Goal: Find specific page/section: Find specific page/section

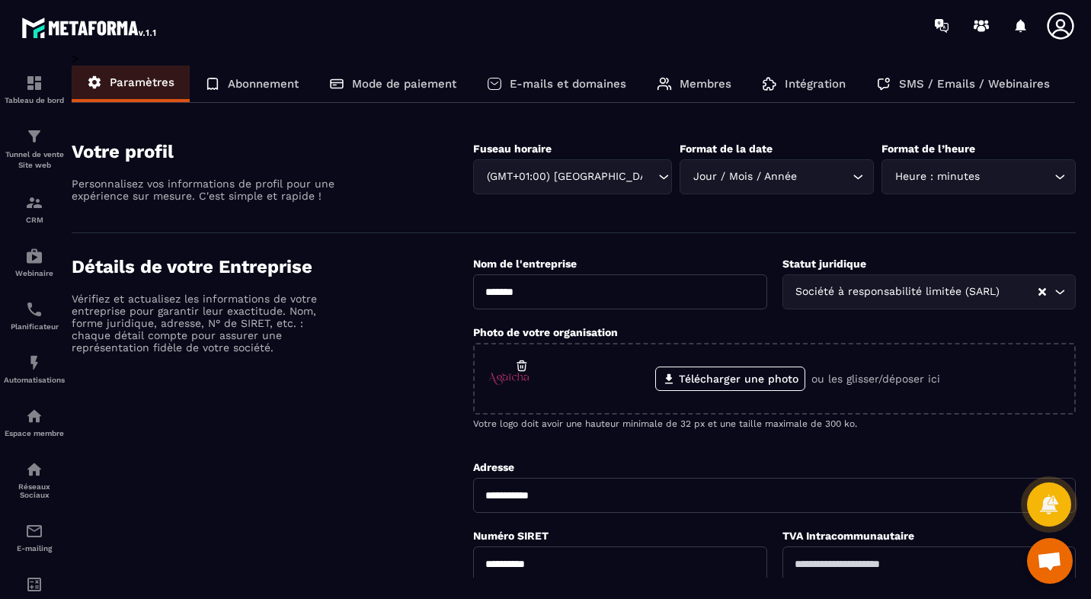
scroll to position [245, 0]
click at [21, 88] on div "Tableau de bord" at bounding box center [34, 89] width 61 height 30
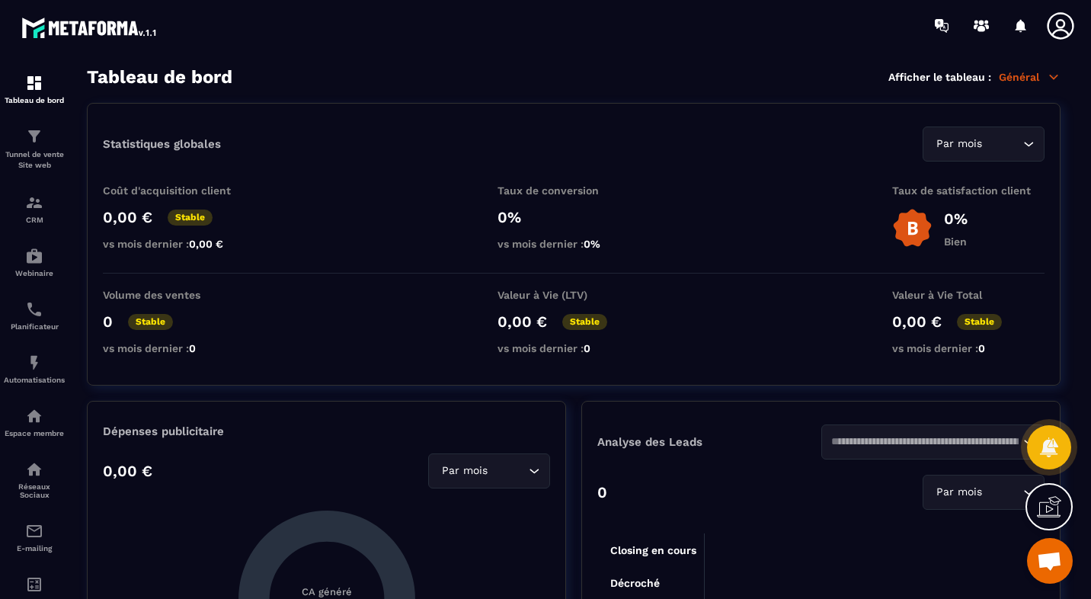
click at [40, 149] on div "Tunnel de vente Site web" at bounding box center [34, 148] width 61 height 43
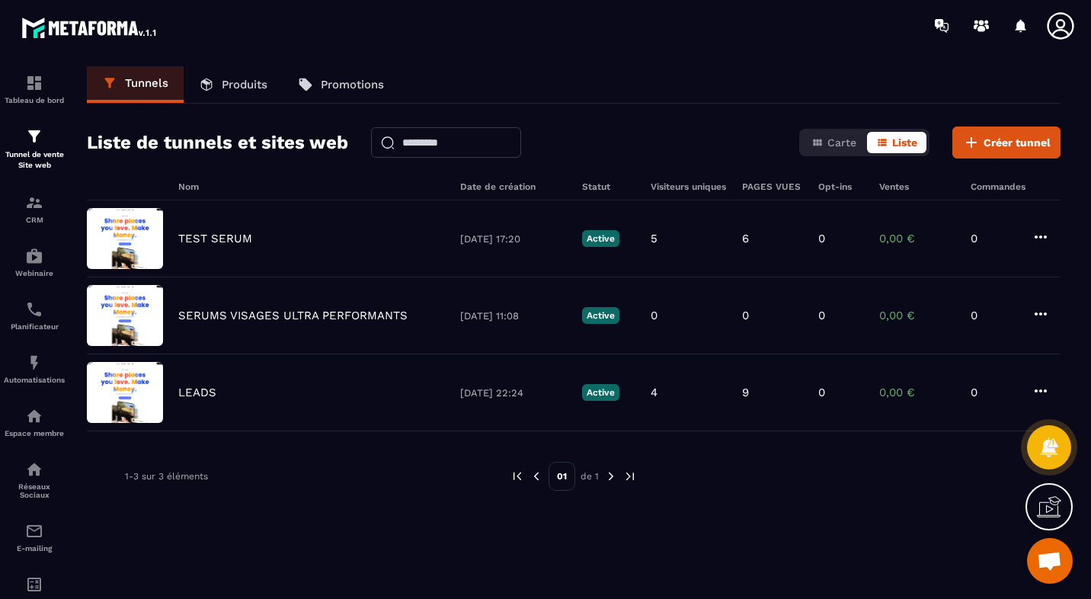
click at [303, 312] on p "SERUMS VISAGES ULTRA PERFORMANTS" at bounding box center [292, 315] width 229 height 14
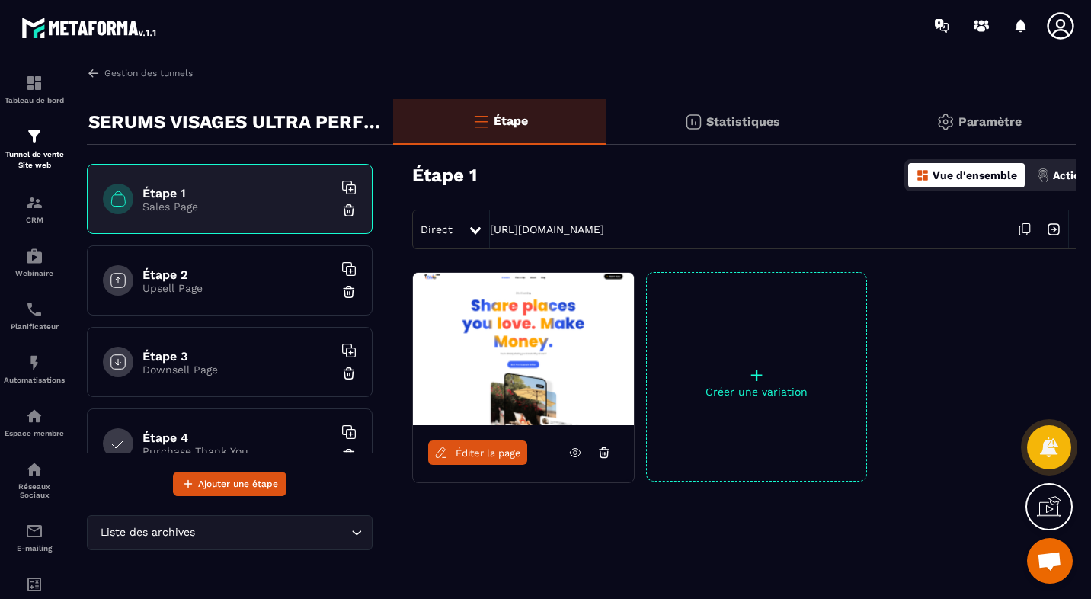
click at [257, 202] on p "Sales Page" at bounding box center [237, 206] width 190 height 12
click at [495, 448] on span "Éditer la page" at bounding box center [487, 452] width 65 height 11
